Goal: Information Seeking & Learning: Learn about a topic

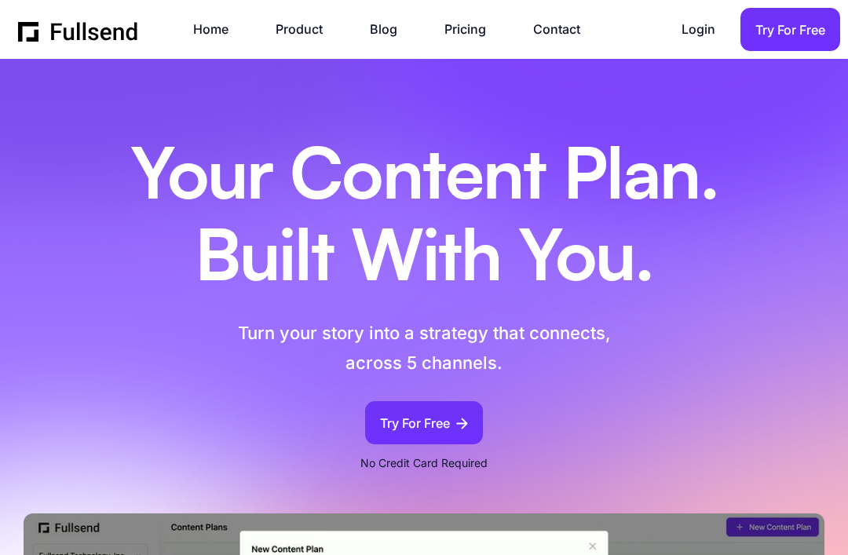
click at [209, 38] on link "Home" at bounding box center [218, 29] width 51 height 21
click at [218, 27] on link "Home" at bounding box center [218, 29] width 51 height 21
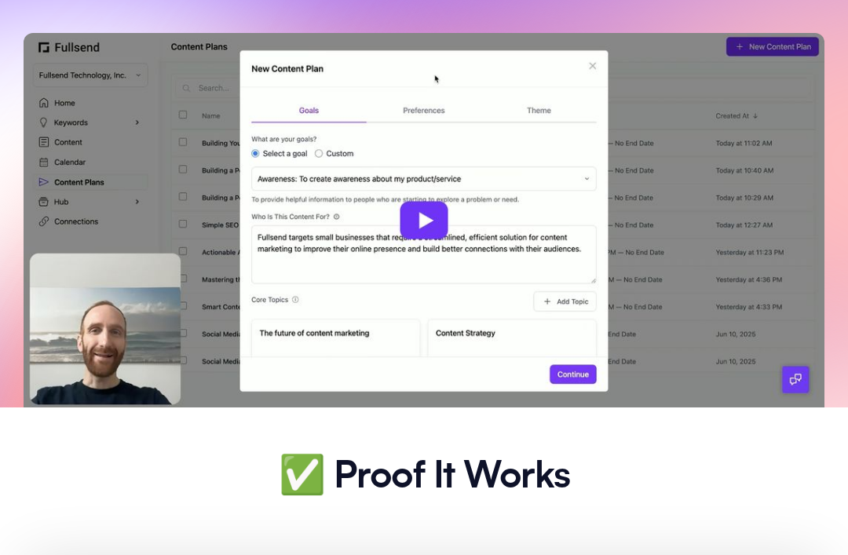
scroll to position [481, 0]
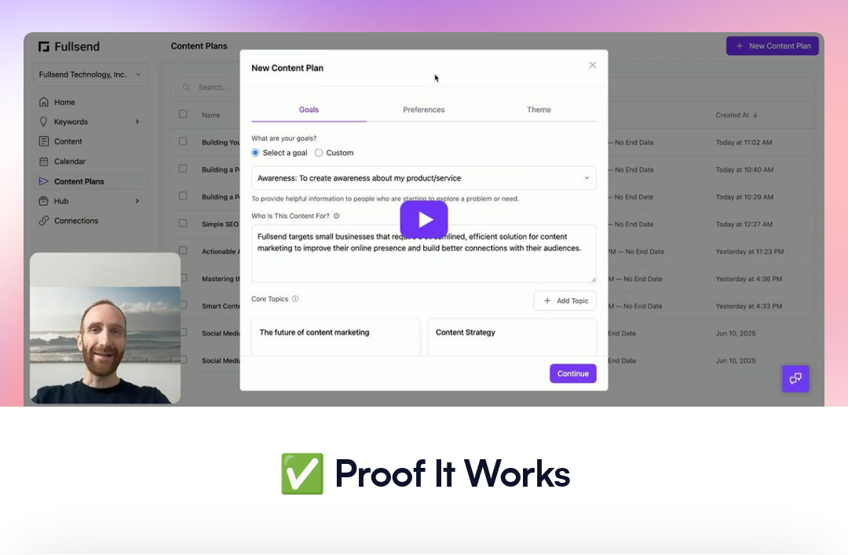
click at [440, 216] on img at bounding box center [424, 219] width 801 height 374
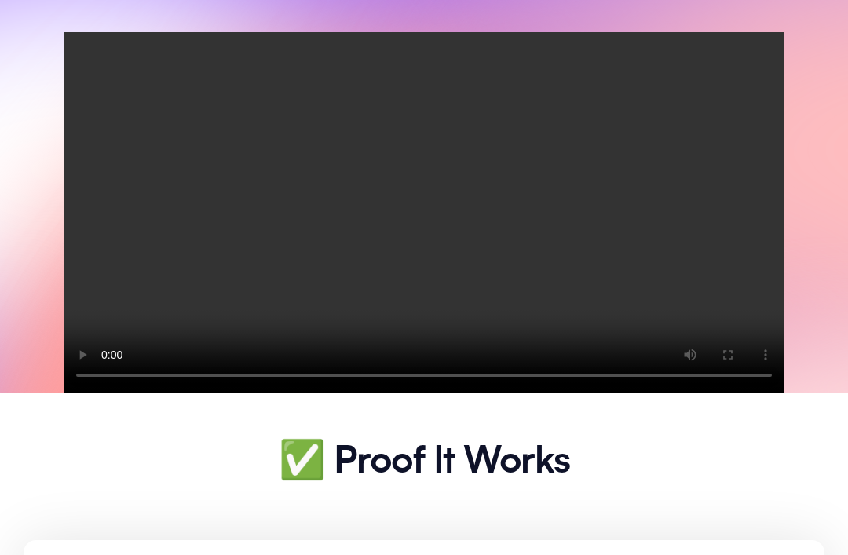
click at [429, 223] on video "Your browser does not support the video tag." at bounding box center [424, 212] width 721 height 360
click at [444, 204] on video "Your browser does not support the video tag." at bounding box center [424, 212] width 721 height 360
click at [444, 202] on video "Your browser does not support the video tag." at bounding box center [424, 212] width 721 height 360
click at [428, 204] on video "Your browser does not support the video tag." at bounding box center [424, 212] width 721 height 360
click at [425, 192] on video "Your browser does not support the video tag." at bounding box center [424, 212] width 721 height 360
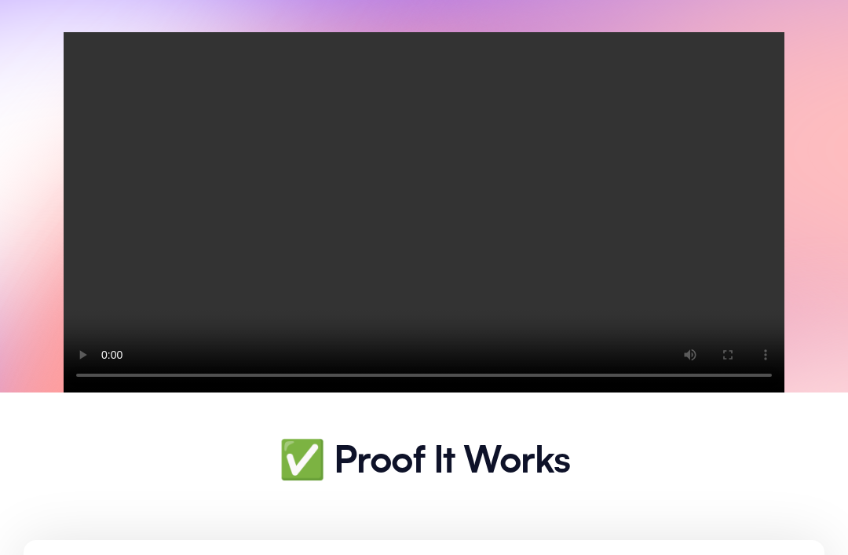
click at [759, 53] on video "Your browser does not support the video tag." at bounding box center [424, 212] width 721 height 360
click at [430, 199] on video "Your browser does not support the video tag." at bounding box center [424, 212] width 721 height 360
click at [72, 55] on video "Your browser does not support the video tag." at bounding box center [424, 212] width 721 height 360
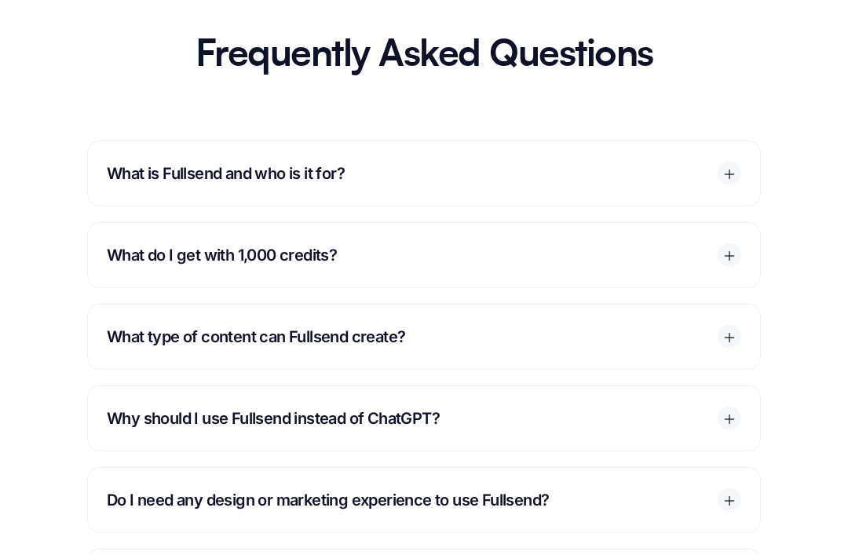
scroll to position [7507, 0]
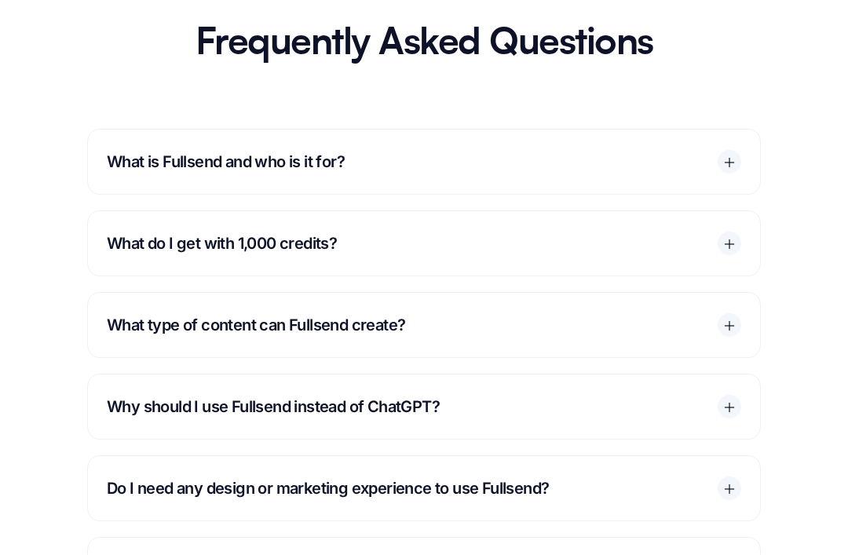
click at [735, 400] on icon at bounding box center [729, 407] width 14 height 14
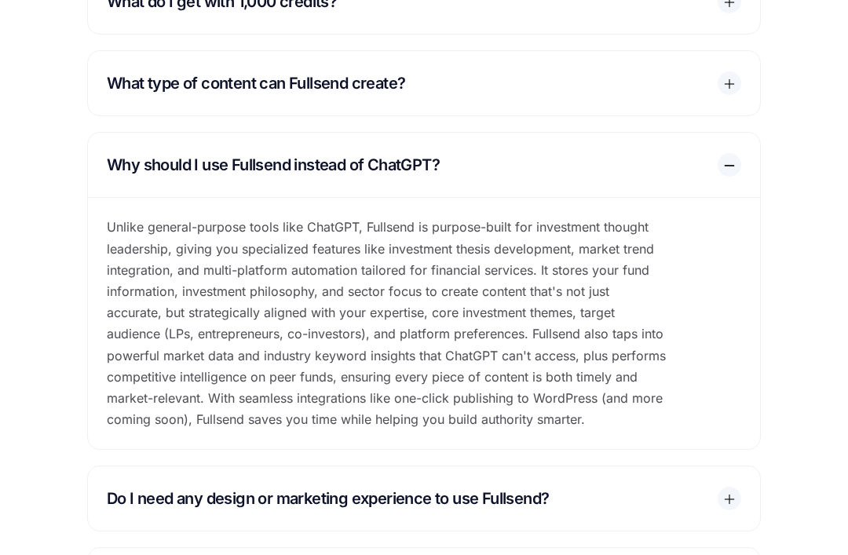
click at [734, 159] on div at bounding box center [729, 166] width 14 height 14
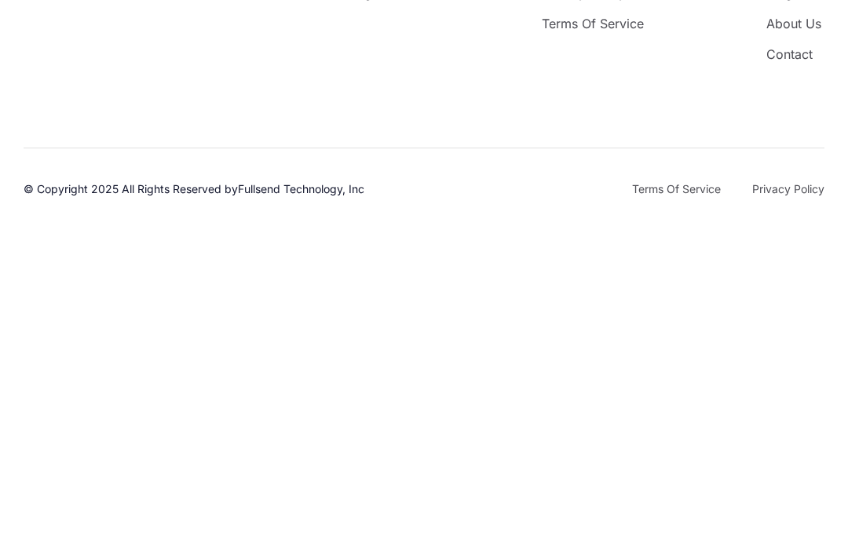
scroll to position [9467, 0]
click at [766, 255] on section "Product Pricing & Plans Legal Privacy Policy Terms of Service Company Blog Abou…" at bounding box center [424, 365] width 848 height 517
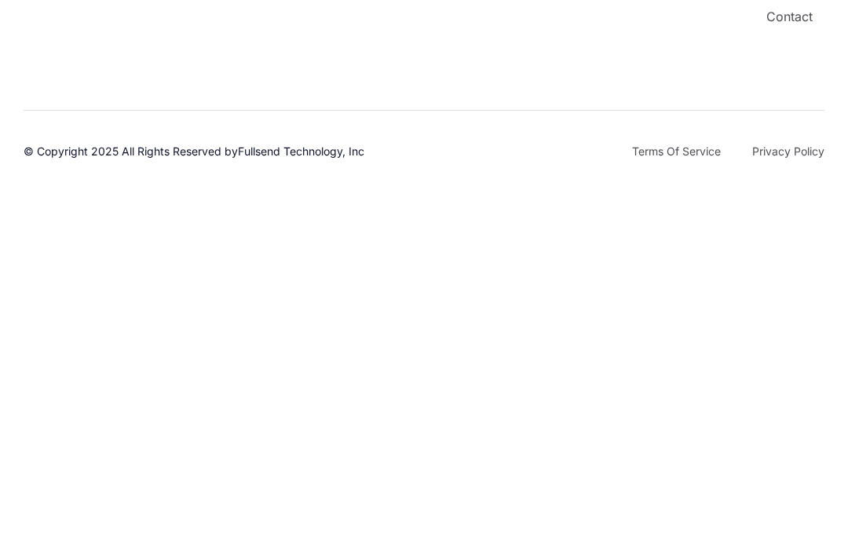
scroll to position [9498, 0]
